Goal: Task Accomplishment & Management: Manage account settings

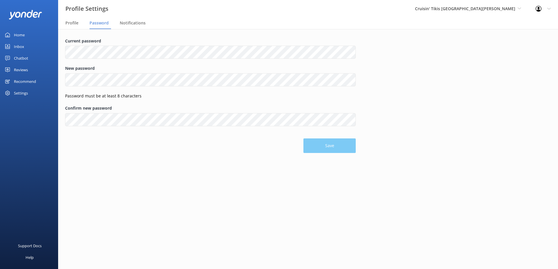
click at [19, 45] on div "Inbox" at bounding box center [19, 47] width 10 height 12
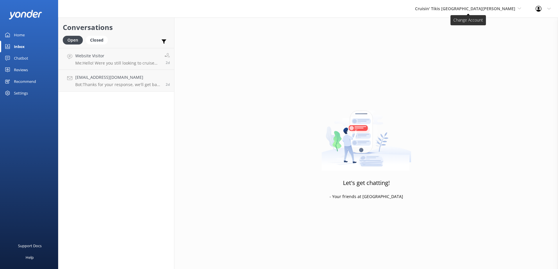
click at [474, 10] on span "Cruisin' Tikis [GEOGRAPHIC_DATA][PERSON_NAME]" at bounding box center [465, 9] width 100 height 6
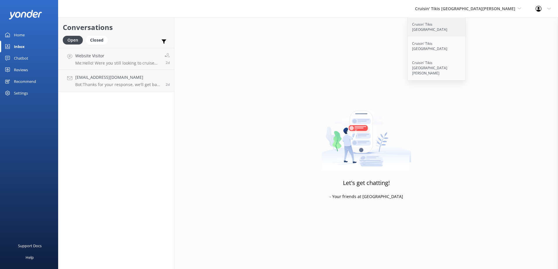
click at [466, 26] on link "Cruisin' Tikis [GEOGRAPHIC_DATA]" at bounding box center [437, 26] width 58 height 19
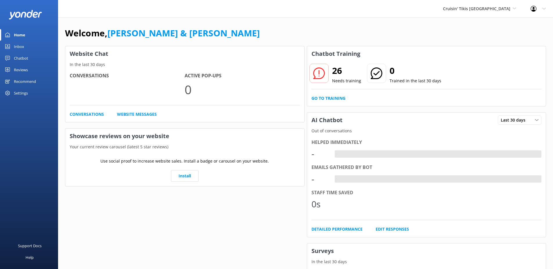
click at [26, 45] on link "Inbox" at bounding box center [29, 47] width 58 height 12
